Goal: Navigation & Orientation: Understand site structure

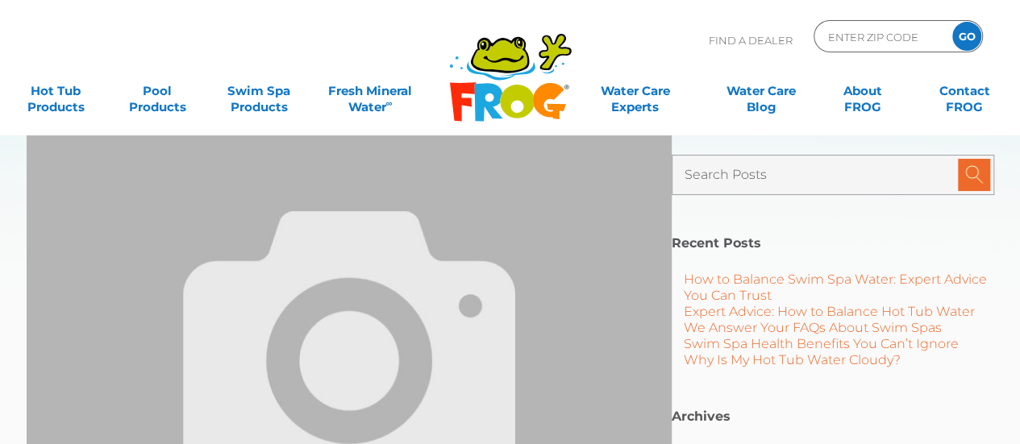
click at [485, 89] on icon at bounding box center [488, 102] width 28 height 38
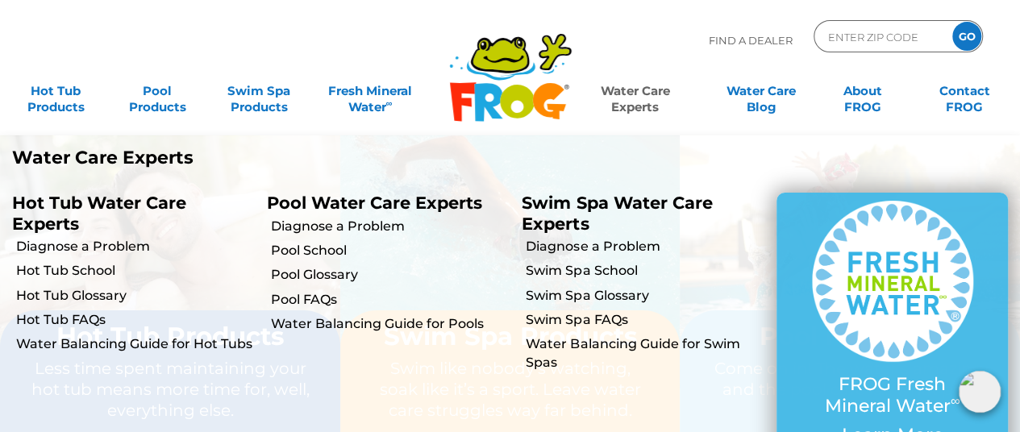
click at [617, 89] on link "Water Care Experts" at bounding box center [635, 91] width 128 height 32
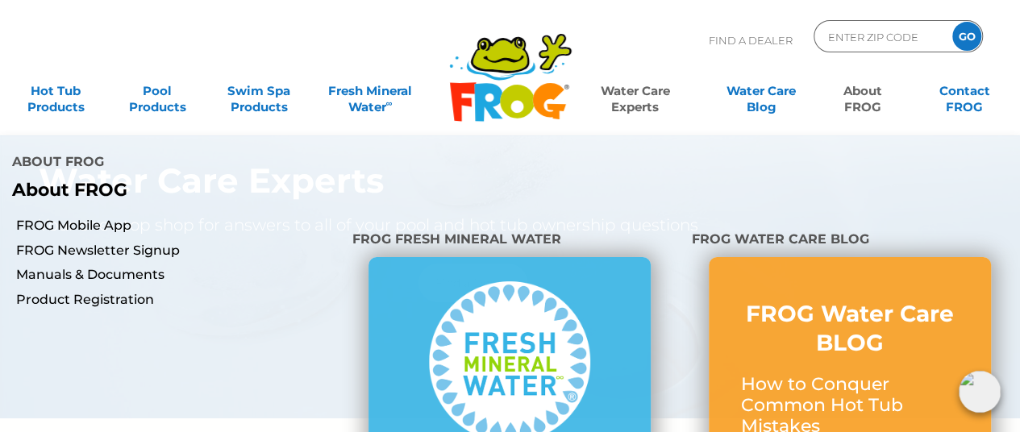
click at [851, 95] on link "About FROG" at bounding box center [862, 91] width 79 height 32
